Goal: Use online tool/utility

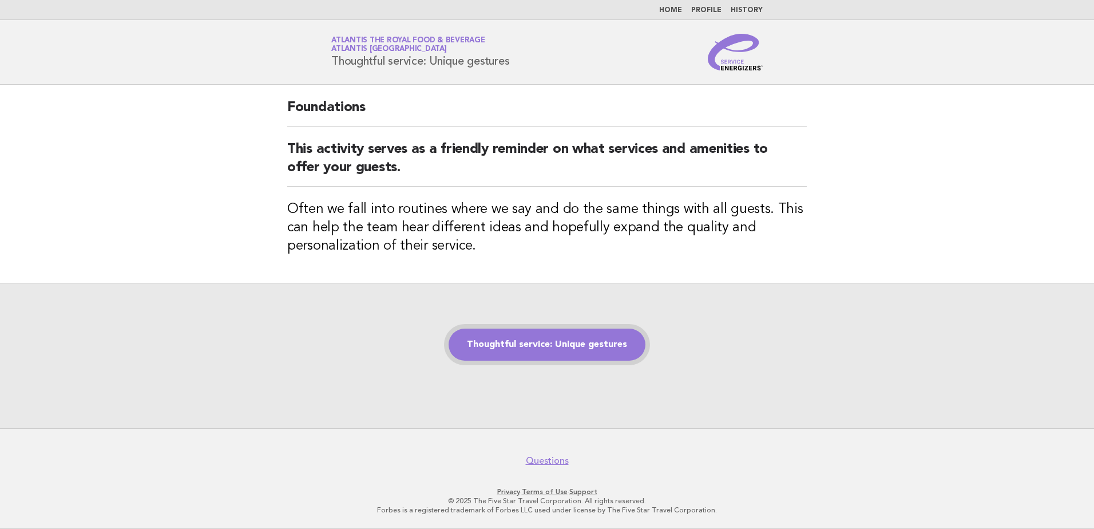
click at [550, 344] on link "Thoughtful service: Unique gestures" at bounding box center [547, 344] width 197 height 32
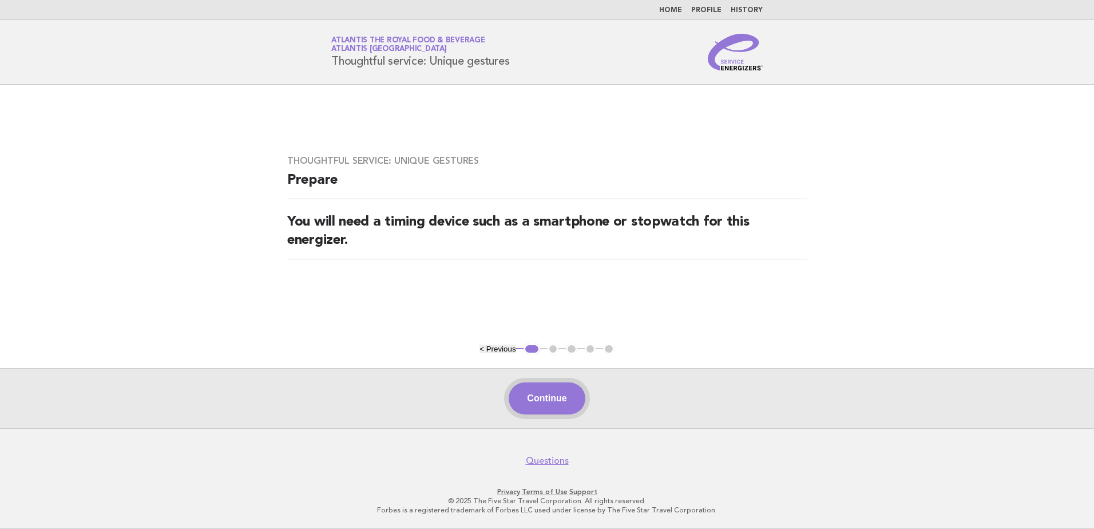
click at [566, 403] on button "Continue" at bounding box center [547, 398] width 76 height 32
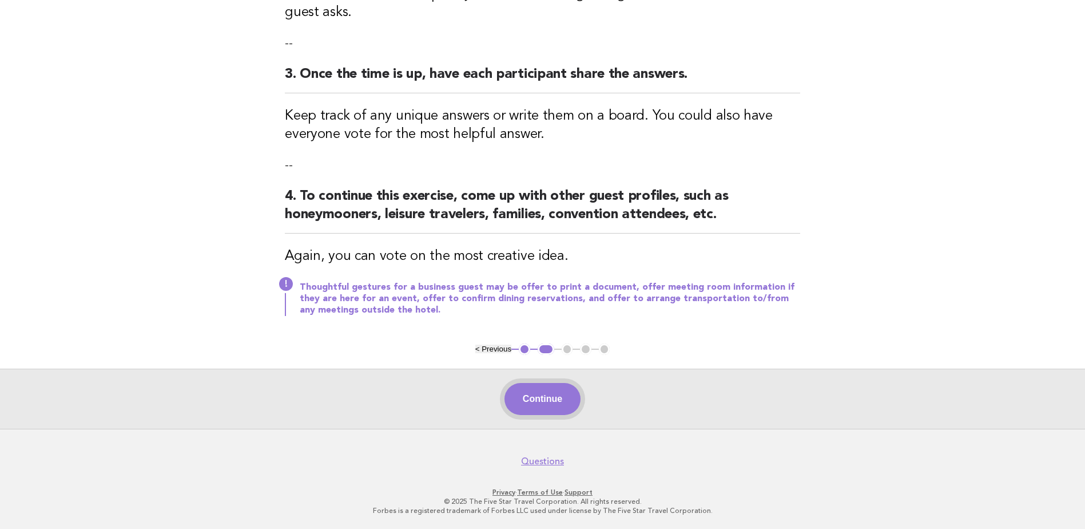
click at [568, 395] on button "Continue" at bounding box center [543, 399] width 76 height 32
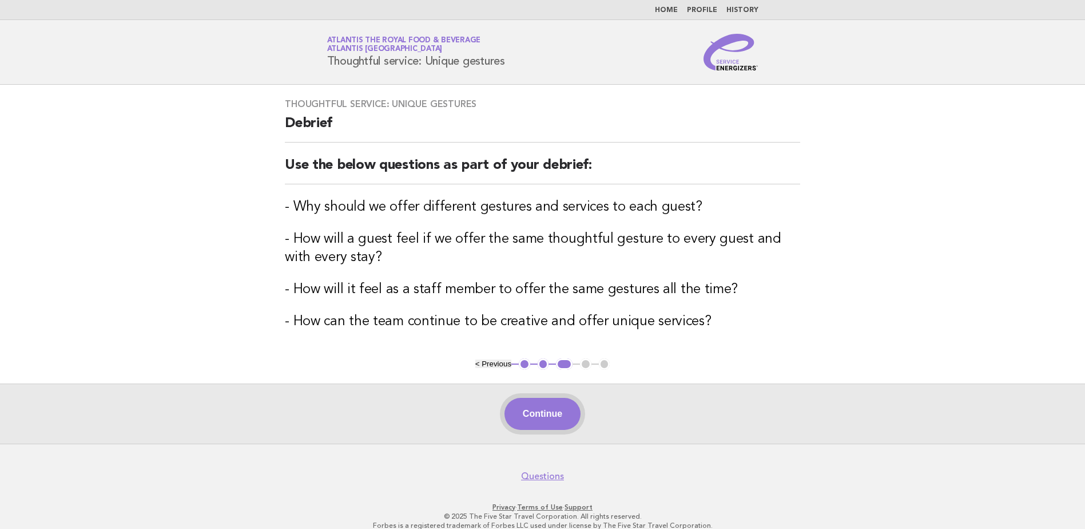
click at [566, 414] on button "Continue" at bounding box center [543, 414] width 76 height 32
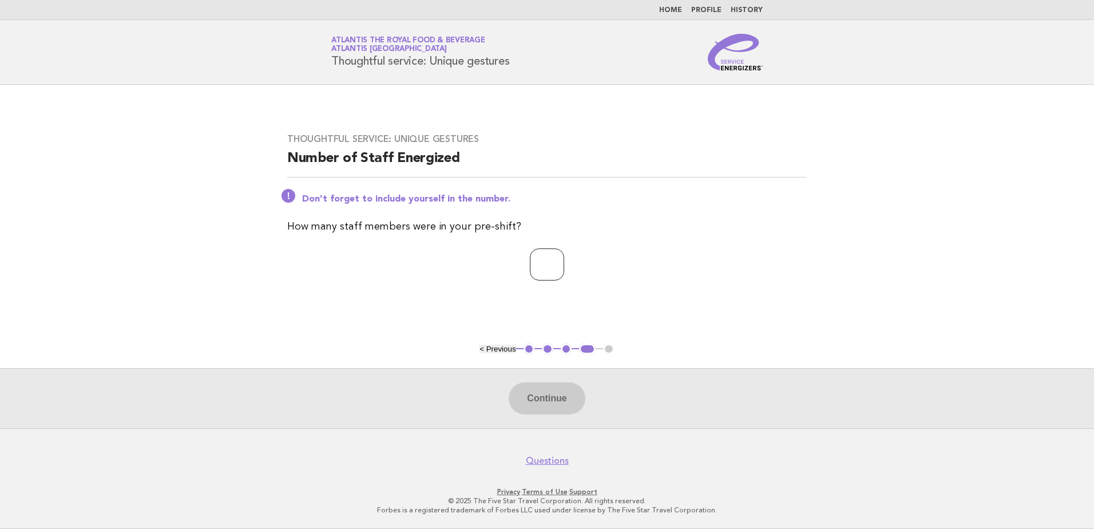
click at [530, 260] on input "number" at bounding box center [547, 264] width 34 height 32
type input "**"
click at [542, 402] on button "Continue" at bounding box center [547, 398] width 76 height 32
